Goal: Entertainment & Leisure: Consume media (video, audio)

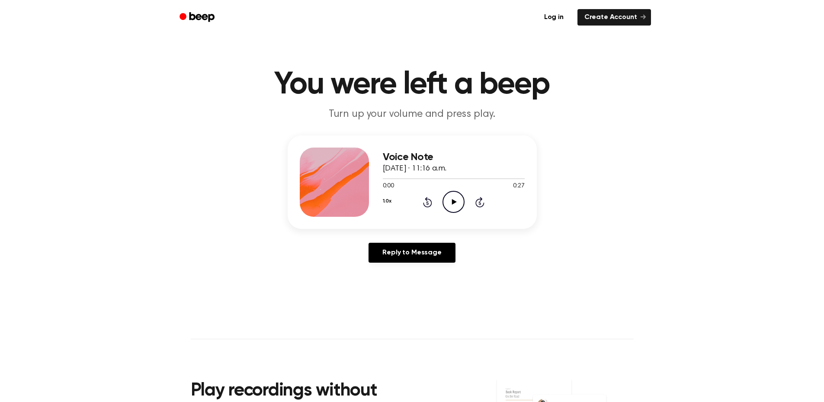
click at [453, 201] on icon at bounding box center [454, 202] width 5 height 6
click at [447, 200] on icon "Play Audio" at bounding box center [454, 202] width 22 height 22
click at [447, 200] on icon "Pause Audio" at bounding box center [454, 202] width 22 height 22
click at [447, 198] on icon "Play Audio" at bounding box center [454, 202] width 22 height 22
drag, startPoint x: 385, startPoint y: 180, endPoint x: 380, endPoint y: 180, distance: 4.8
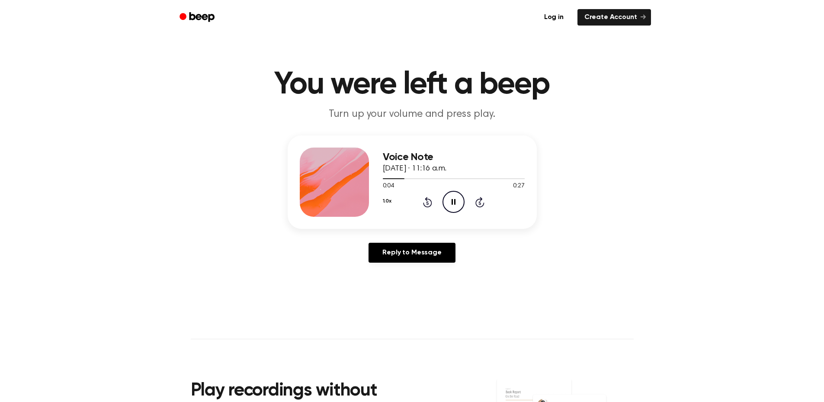
click at [380, 180] on div "Voice Note September 30, 2025 · 11:16 a.m. 0:04 0:27 Your browser does not supp…" at bounding box center [412, 181] width 249 height 93
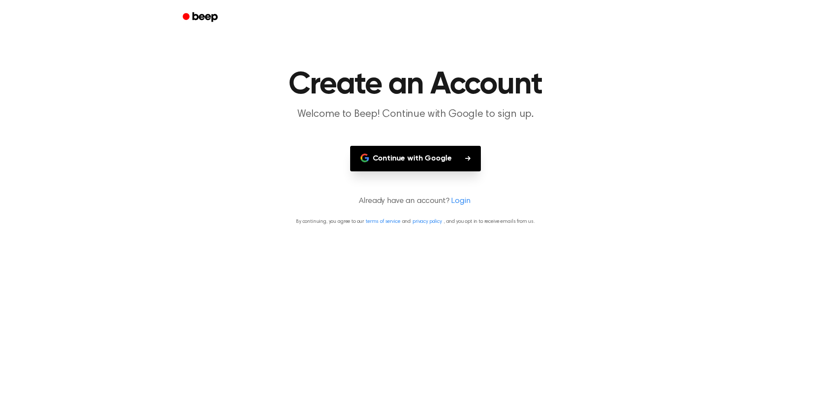
drag, startPoint x: 223, startPoint y: 26, endPoint x: 214, endPoint y: 23, distance: 9.3
click at [214, 23] on div at bounding box center [416, 17] width 478 height 35
click at [202, 22] on icon "Beep" at bounding box center [201, 17] width 37 height 13
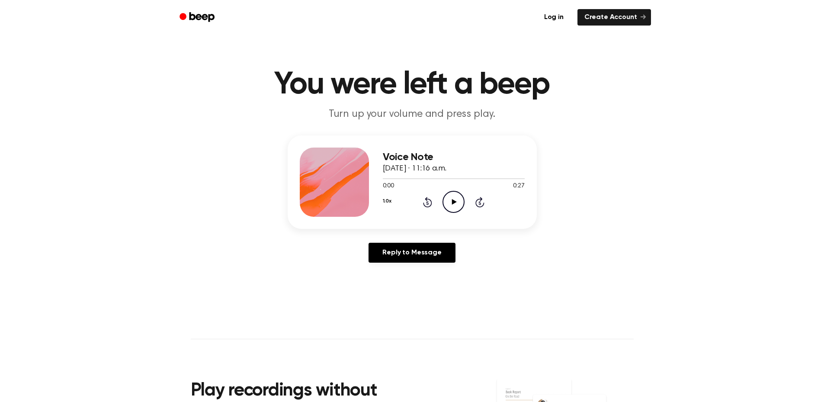
click at [452, 203] on icon at bounding box center [454, 202] width 5 height 6
click at [449, 200] on icon "Play Audio" at bounding box center [454, 202] width 22 height 22
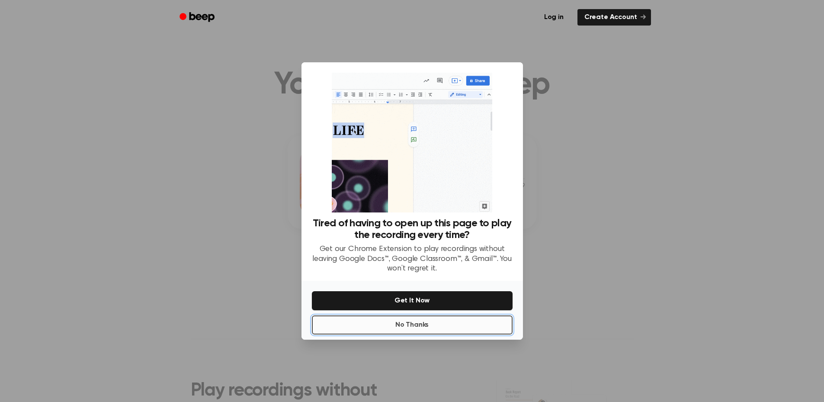
click at [404, 329] on button "No Thanks" at bounding box center [412, 324] width 201 height 19
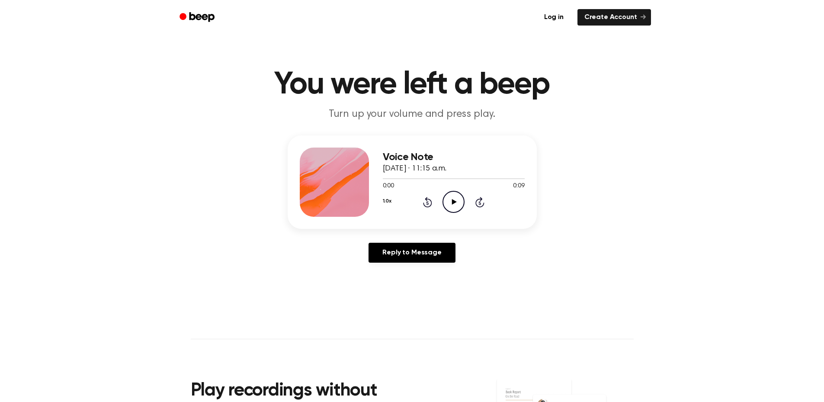
click at [448, 203] on icon "Play Audio" at bounding box center [454, 202] width 22 height 22
drag, startPoint x: 448, startPoint y: 203, endPoint x: 424, endPoint y: 210, distance: 25.2
click at [424, 210] on div "1.0x Rewind 5 seconds Pause Audio Skip 5 seconds" at bounding box center [454, 202] width 142 height 22
click at [457, 196] on icon "Play Audio" at bounding box center [454, 202] width 22 height 22
click at [445, 202] on icon "Play Audio" at bounding box center [454, 202] width 22 height 22
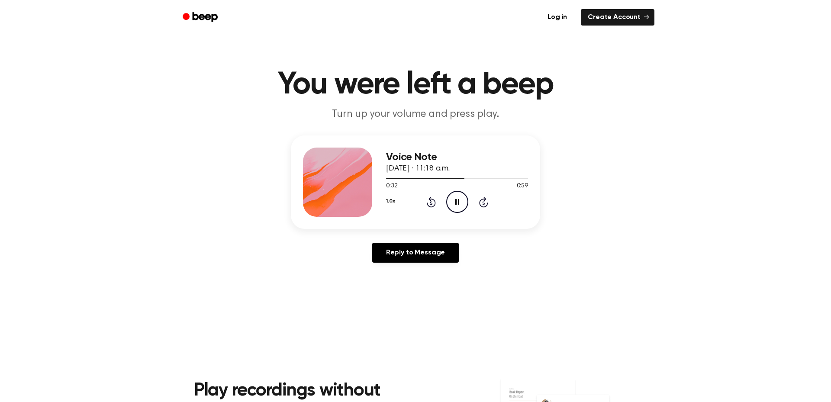
click at [386, 201] on button "1.0x" at bounding box center [390, 201] width 9 height 15
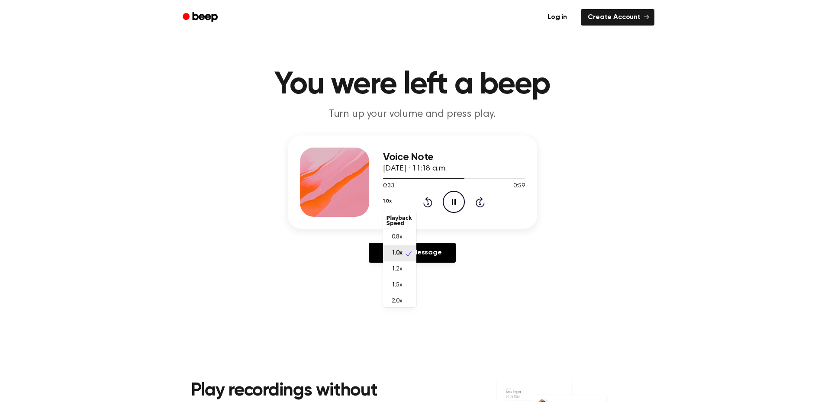
click at [387, 200] on button "1.0x" at bounding box center [387, 201] width 9 height 15
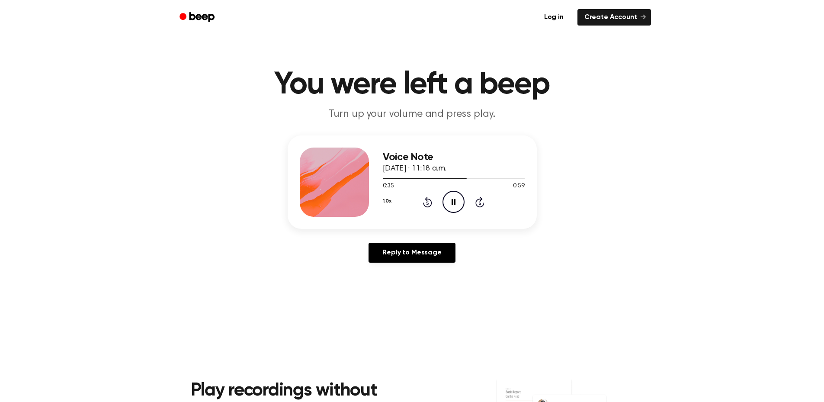
click at [456, 203] on icon "Pause Audio" at bounding box center [454, 202] width 22 height 22
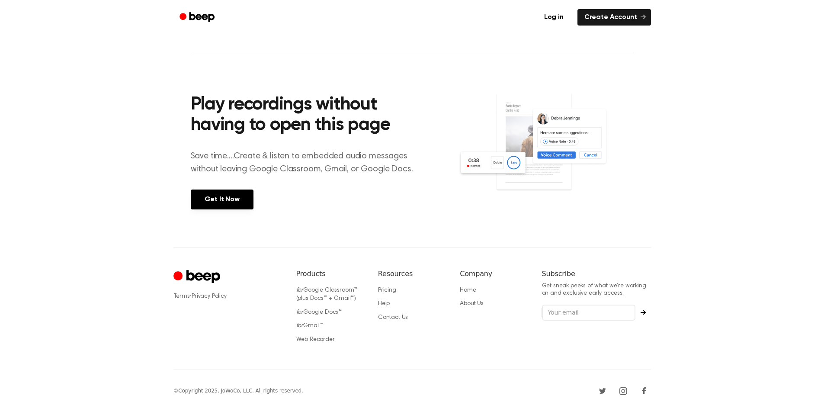
scroll to position [293, 0]
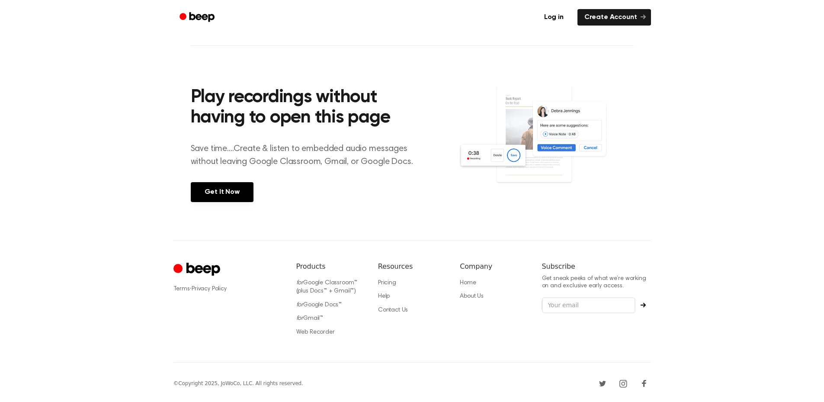
click at [211, 203] on div "Play recordings without having to open this page Save time....Create & listen t…" at bounding box center [325, 143] width 268 height 153
click at [219, 197] on link "Get It Now" at bounding box center [222, 192] width 63 height 20
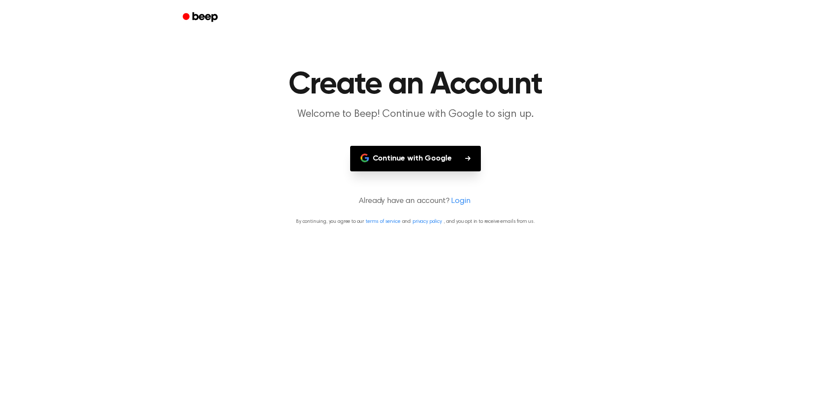
click at [421, 153] on button "Continue with Google" at bounding box center [415, 159] width 131 height 26
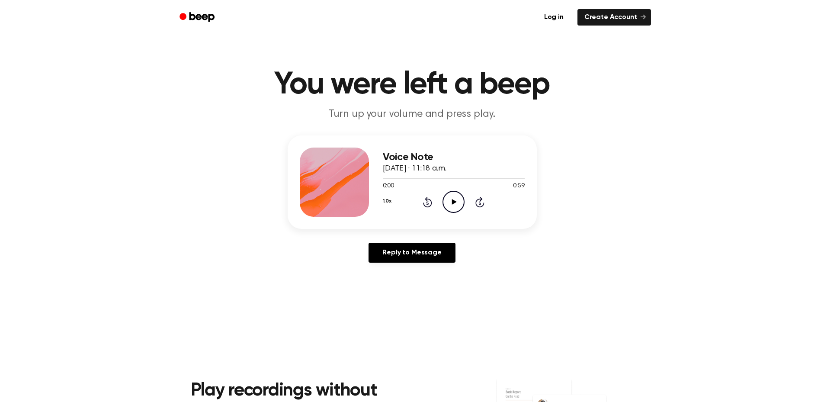
click at [457, 205] on icon "Play Audio" at bounding box center [454, 202] width 22 height 22
click at [443, 175] on div at bounding box center [454, 178] width 142 height 7
click at [453, 203] on icon at bounding box center [454, 202] width 5 height 6
click at [458, 201] on icon "Pause Audio" at bounding box center [454, 202] width 22 height 22
click at [458, 201] on icon "Play Audio" at bounding box center [454, 202] width 22 height 22
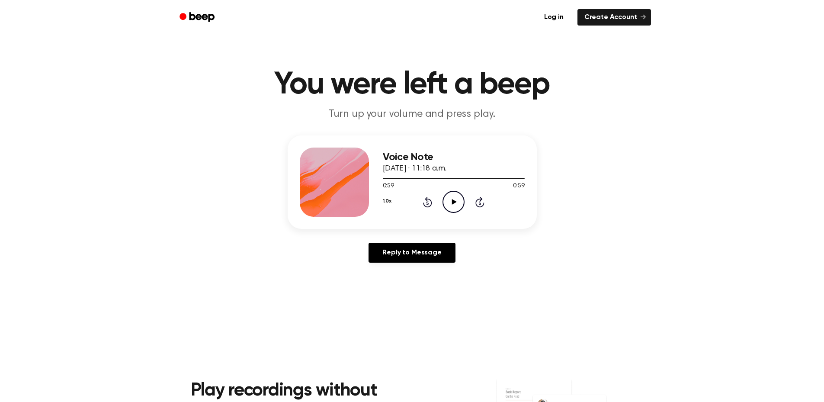
click at [449, 201] on icon "Play Audio" at bounding box center [454, 202] width 22 height 22
click at [453, 192] on icon "Pause Audio" at bounding box center [454, 202] width 22 height 22
click at [456, 198] on icon "Play Audio" at bounding box center [454, 202] width 22 height 22
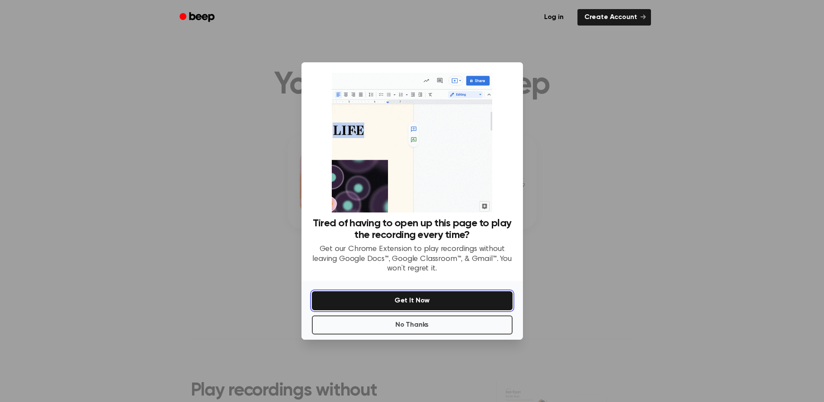
click at [414, 301] on button "Get It Now" at bounding box center [412, 300] width 201 height 19
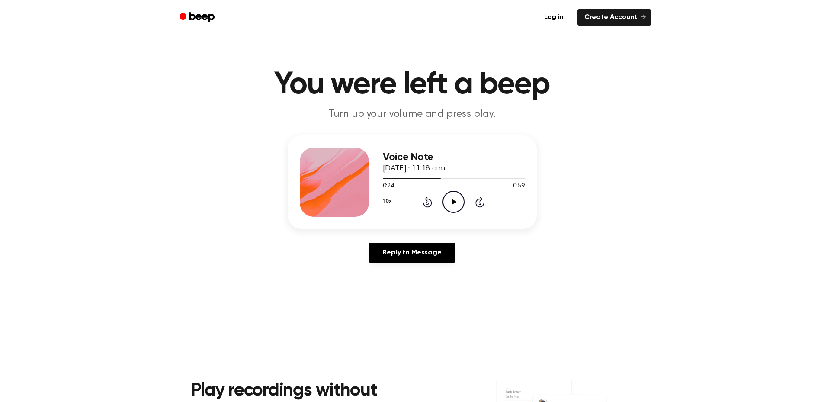
click at [450, 194] on icon "Play Audio" at bounding box center [454, 202] width 22 height 22
click at [431, 199] on icon at bounding box center [427, 202] width 9 height 10
drag, startPoint x: 431, startPoint y: 199, endPoint x: 537, endPoint y: 246, distance: 115.7
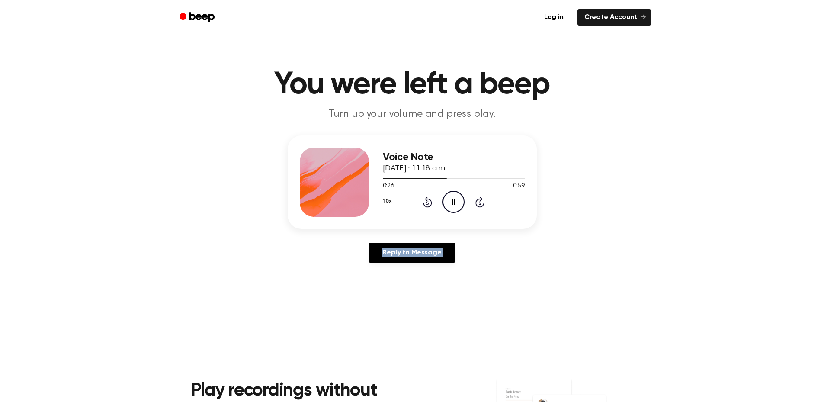
click at [537, 246] on div "Reply to Message" at bounding box center [412, 256] width 249 height 27
click at [426, 206] on icon at bounding box center [427, 202] width 9 height 10
click at [427, 206] on icon "Rewind 5 seconds" at bounding box center [428, 201] width 10 height 11
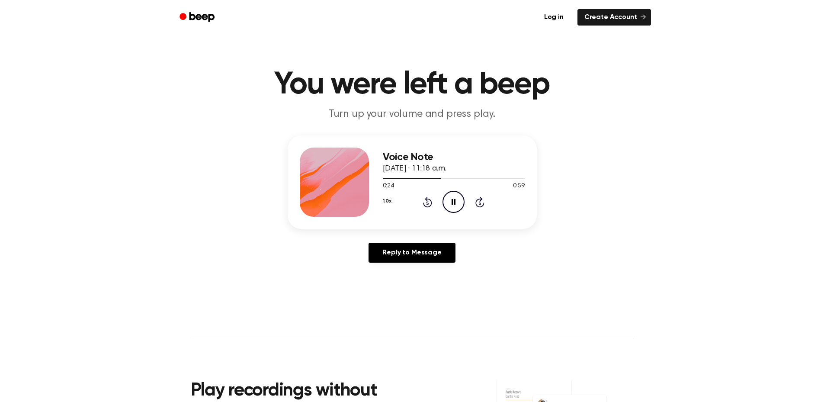
drag, startPoint x: 427, startPoint y: 206, endPoint x: 414, endPoint y: 213, distance: 14.8
click at [414, 213] on div "Voice Note September 30, 2025 · 11:18 a.m. 0:24 0:59 Your browser does not supp…" at bounding box center [454, 182] width 142 height 69
click at [467, 180] on div at bounding box center [454, 178] width 142 height 7
click at [458, 198] on icon "Play Audio" at bounding box center [454, 202] width 22 height 22
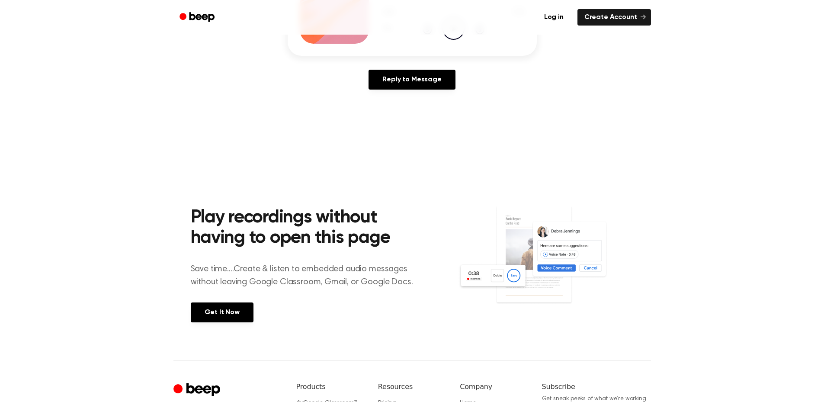
scroll to position [216, 0]
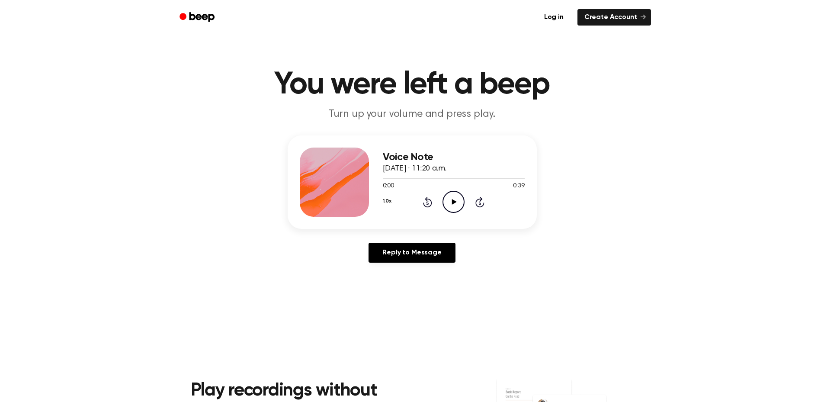
click at [459, 203] on icon "Play Audio" at bounding box center [454, 202] width 22 height 22
click at [450, 208] on icon "Play Audio" at bounding box center [454, 202] width 22 height 22
